Goal: Obtain resource: Download file/media

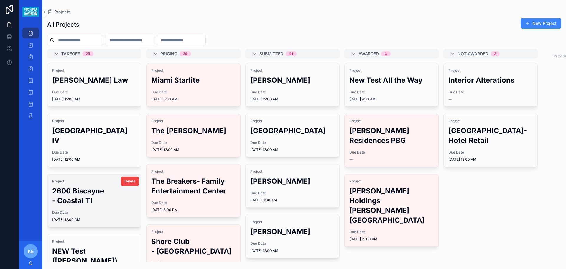
scroll to position [147, 0]
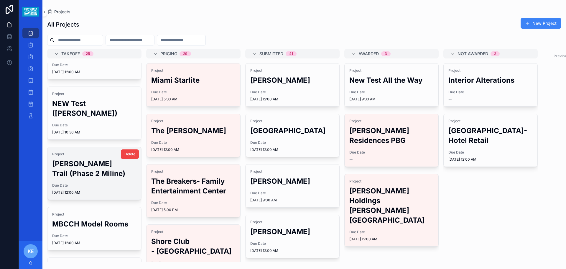
click at [93, 160] on h2 "[PERSON_NAME] Trail (Phase 2 Miline)" at bounding box center [94, 168] width 84 height 19
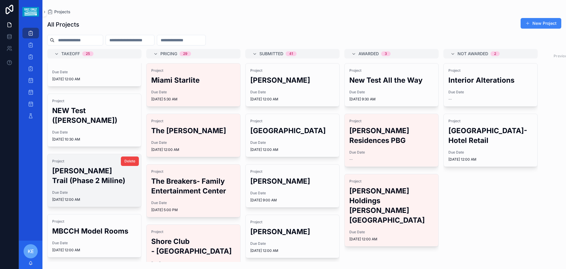
scroll to position [147, 0]
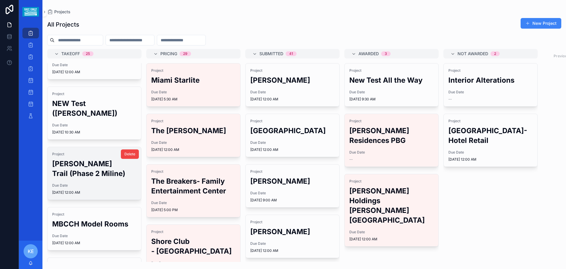
click at [85, 167] on h2 "[PERSON_NAME] Trail (Phase 2 Miline)" at bounding box center [94, 168] width 84 height 19
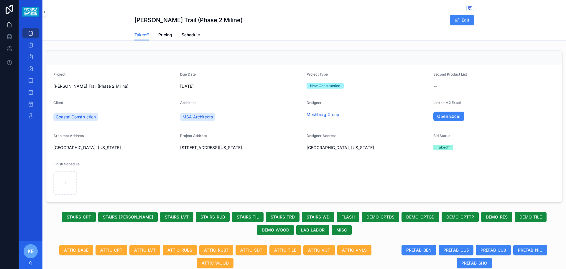
scroll to position [118, 0]
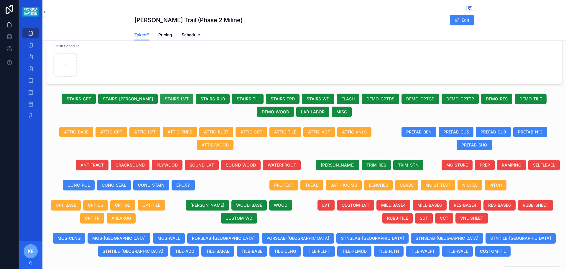
click at [165, 100] on span "STAIRS-LVT" at bounding box center [177, 99] width 24 height 6
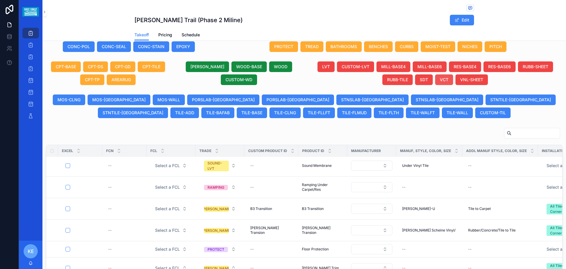
scroll to position [0, 0]
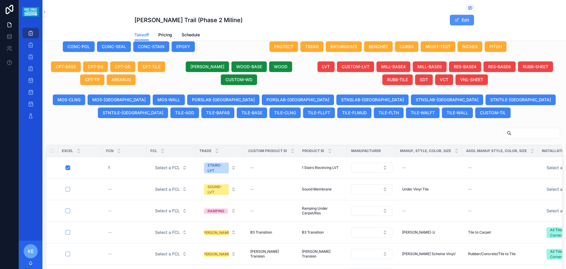
click at [457, 22] on span "scrollable content" at bounding box center [457, 20] width 5 height 5
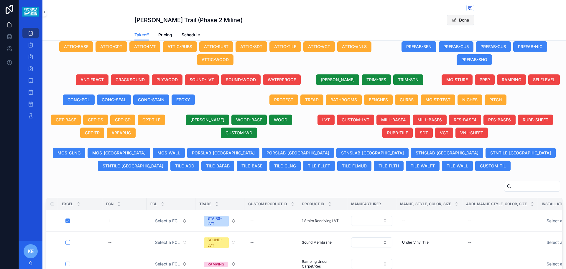
scroll to position [320, 0]
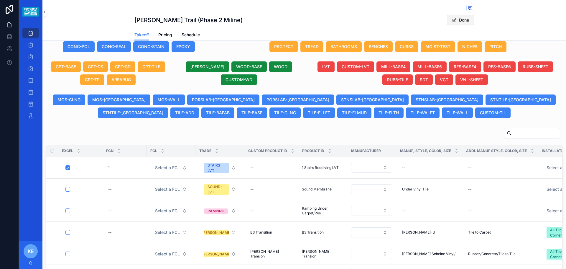
click at [457, 22] on button "Done" at bounding box center [460, 20] width 27 height 11
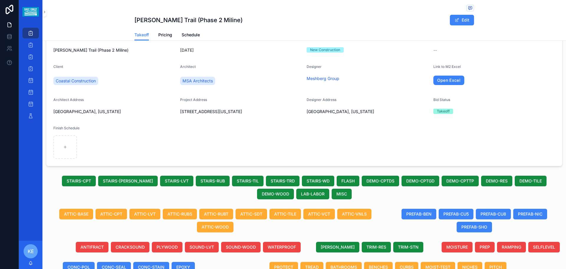
scroll to position [0, 0]
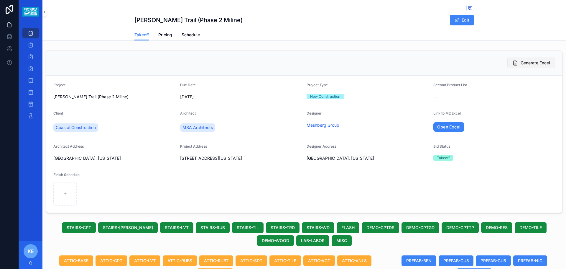
click at [524, 62] on span "Generate Excel" at bounding box center [535, 63] width 29 height 6
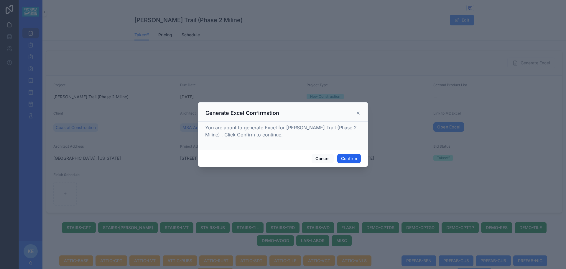
click at [352, 160] on button "Confirm" at bounding box center [349, 158] width 24 height 9
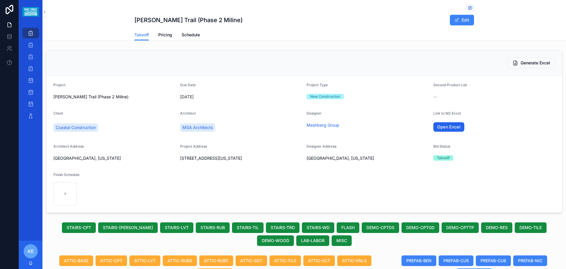
click at [439, 127] on link "Open Excel" at bounding box center [449, 126] width 31 height 9
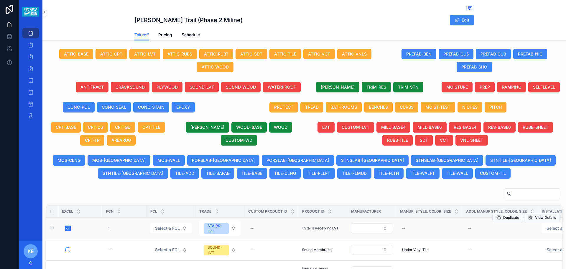
drag, startPoint x: 69, startPoint y: 234, endPoint x: 69, endPoint y: 228, distance: 5.6
click at [69, 228] on button "scrollable content" at bounding box center [67, 228] width 5 height 5
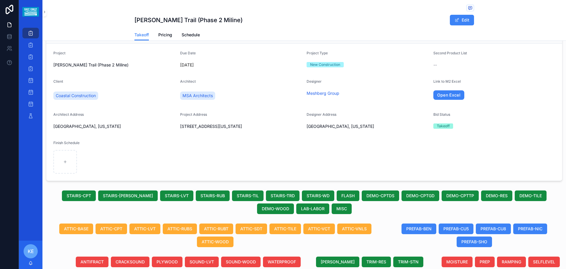
scroll to position [0, 0]
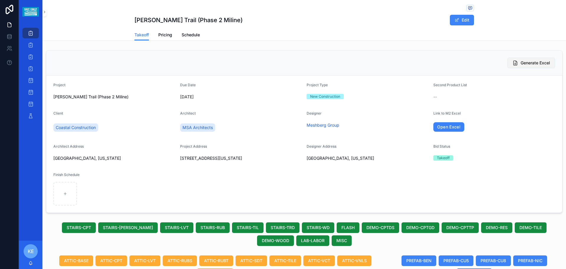
click at [525, 64] on span "Generate Excel" at bounding box center [535, 63] width 29 height 6
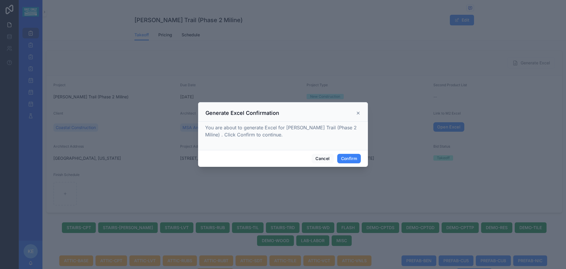
click at [347, 153] on div "Cancel Confirm" at bounding box center [283, 158] width 170 height 17
click at [347, 156] on button "Confirm" at bounding box center [349, 158] width 24 height 9
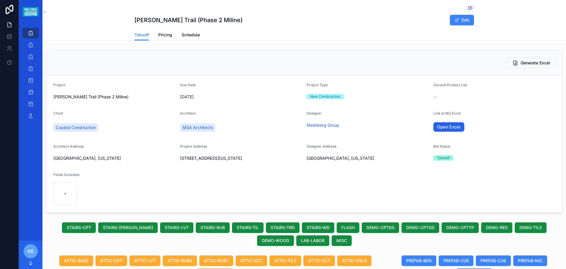
click at [438, 126] on link "Open Excel" at bounding box center [449, 126] width 31 height 9
click at [523, 59] on button "Generate Excel" at bounding box center [532, 63] width 48 height 11
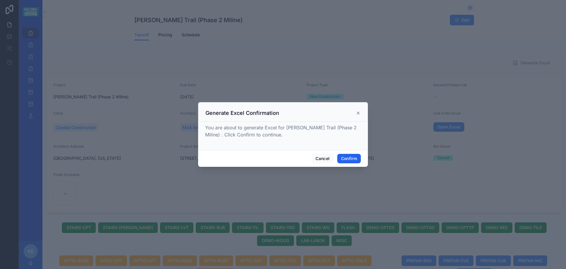
click at [344, 156] on button "Confirm" at bounding box center [349, 158] width 24 height 9
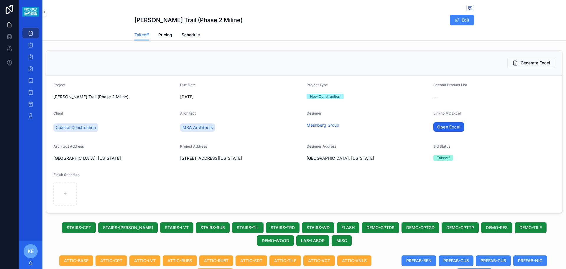
click at [443, 130] on link "Open Excel" at bounding box center [449, 126] width 31 height 9
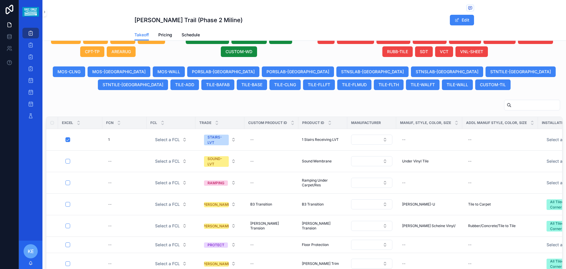
click at [111, 148] on td "1 1" at bounding box center [124, 140] width 44 height 22
click at [126, 138] on div "1 1" at bounding box center [124, 139] width 37 height 9
click at [128, 145] on input "*" at bounding box center [137, 148] width 56 height 8
click at [130, 139] on div "1 1" at bounding box center [124, 139] width 37 height 9
click at [181, 146] on icon "scrollable content" at bounding box center [180, 147] width 5 height 5
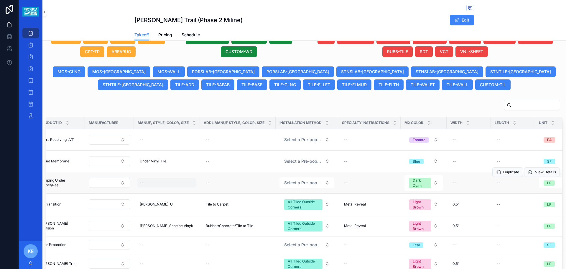
scroll to position [0, 115]
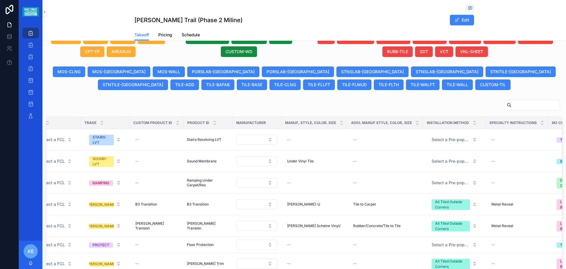
click at [296, 139] on div "--" at bounding box center [314, 139] width 59 height 9
type input "**********"
click button "scrollable content" at bounding box center [358, 147] width 7 height 7
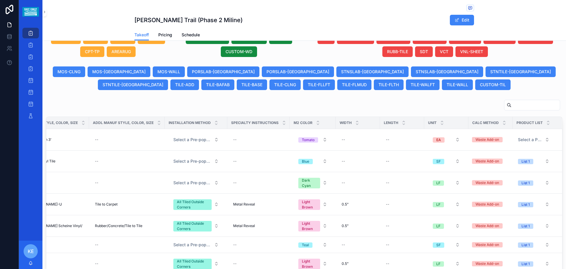
scroll to position [0, 0]
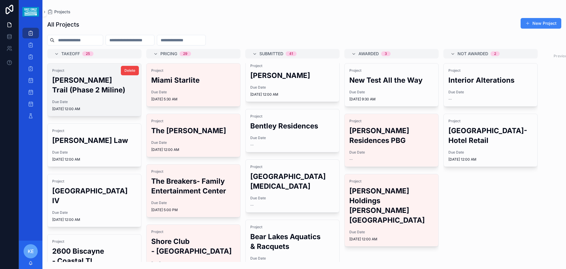
click at [82, 96] on div "Project Ludlam Trail (Phase 2 Miline) Due Date 9/18/2025 12:00 AM" at bounding box center [94, 89] width 94 height 53
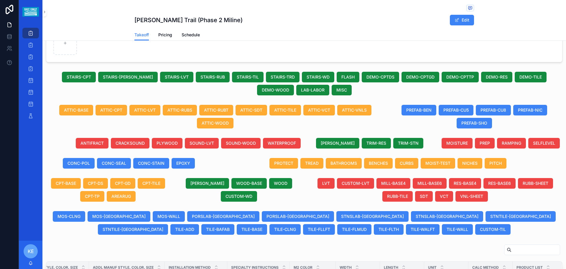
scroll to position [3, 0]
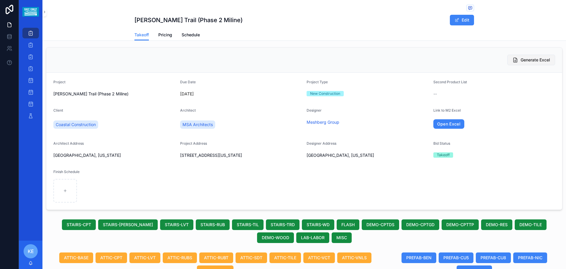
click at [528, 60] on span "Generate Excel" at bounding box center [535, 60] width 29 height 6
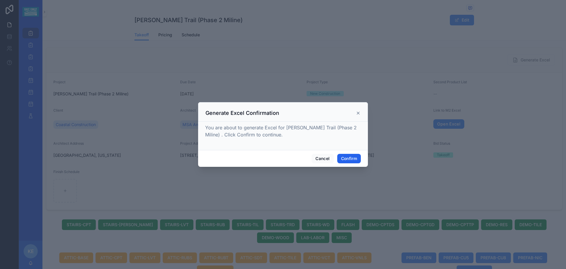
click at [347, 160] on button "Confirm" at bounding box center [349, 158] width 24 height 9
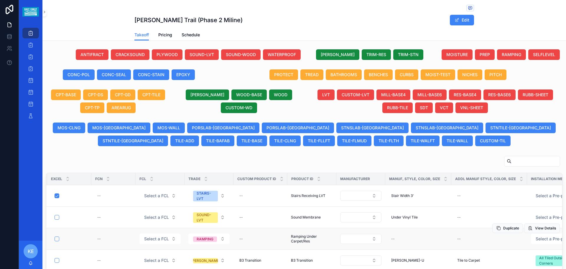
scroll to position [0, 0]
